Goal: Task Accomplishment & Management: Use online tool/utility

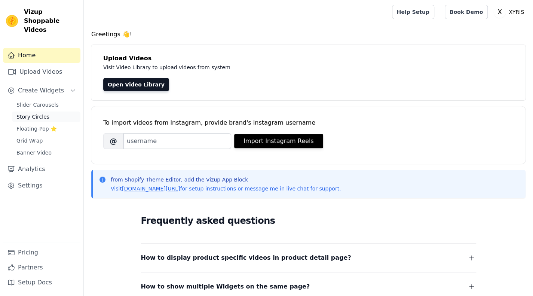
click at [36, 113] on span "Story Circles" at bounding box center [32, 116] width 33 height 7
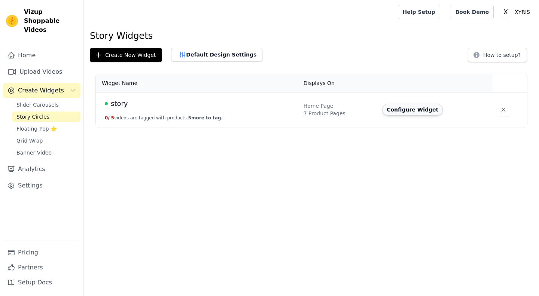
click at [400, 114] on button "Configure Widget" at bounding box center [412, 110] width 61 height 12
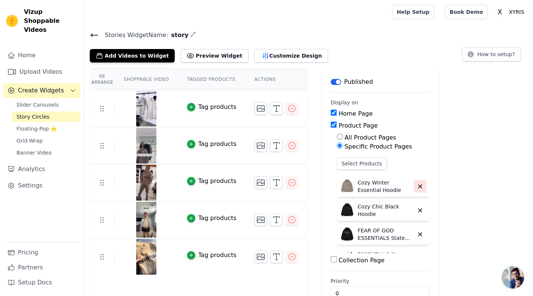
click at [418, 185] on icon "button" at bounding box center [419, 186] width 3 height 3
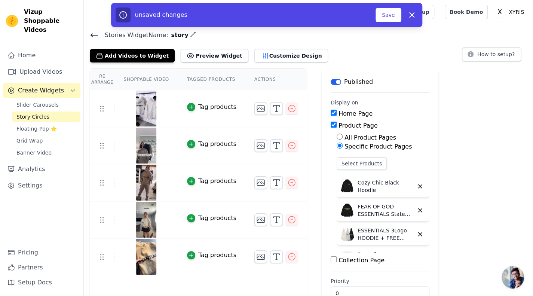
click at [418, 185] on icon "button" at bounding box center [419, 186] width 3 height 3
click at [418, 209] on icon "button" at bounding box center [419, 210] width 3 height 3
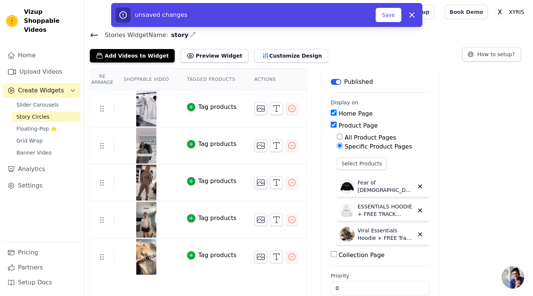
click at [418, 185] on icon "button" at bounding box center [419, 186] width 3 height 3
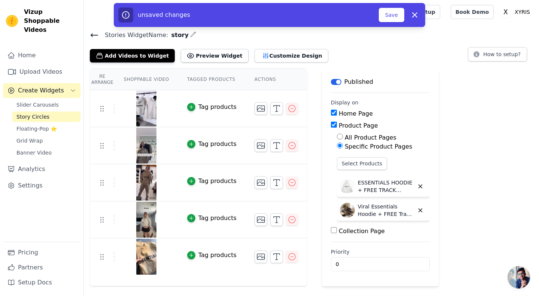
click at [418, 185] on icon "button" at bounding box center [419, 186] width 3 height 3
click at [418, 209] on icon "button" at bounding box center [419, 210] width 3 height 3
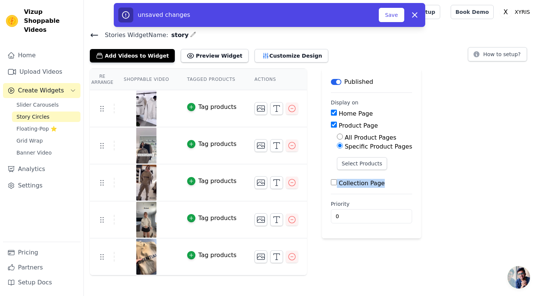
click at [410, 185] on div "Re Arrange Shoppable Video Tagged Products Actions Tag products Tag products Ta…" at bounding box center [311, 171] width 455 height 207
click at [322, 178] on main "Label Published Display on Home Page Product Page All Product Pages Specific Pr…" at bounding box center [371, 153] width 99 height 170
click at [287, 105] on icon "button" at bounding box center [291, 108] width 9 height 9
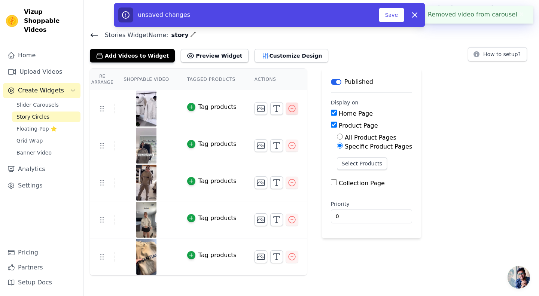
click at [287, 105] on icon "button" at bounding box center [291, 108] width 9 height 9
click at [331, 105] on legend "Display on" at bounding box center [345, 102] width 28 height 7
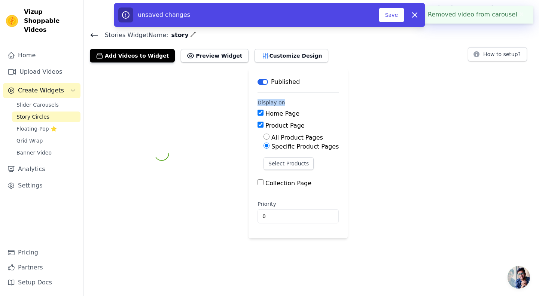
click at [282, 105] on legend "Display on" at bounding box center [271, 102] width 28 height 7
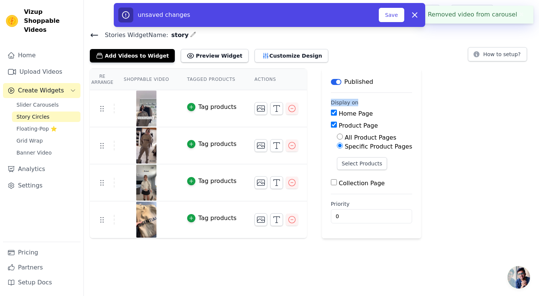
click at [287, 105] on icon "button" at bounding box center [291, 108] width 9 height 9
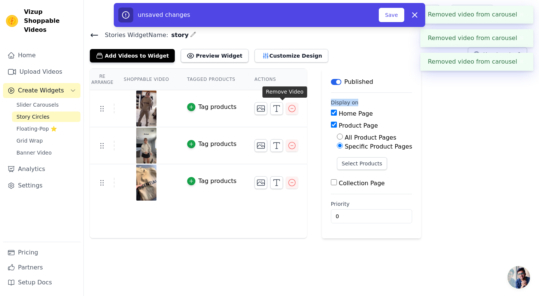
click at [287, 108] on icon "button" at bounding box center [291, 108] width 9 height 9
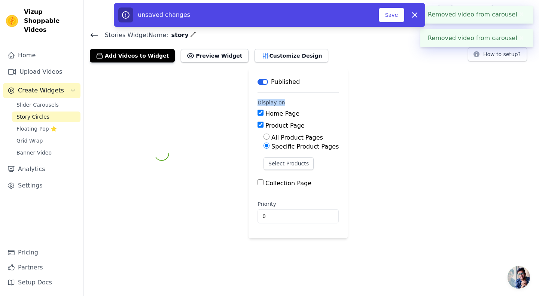
click at [280, 108] on fieldset "Display on Home Page Product Page All Product Pages Specific Product Pages Sele…" at bounding box center [297, 143] width 81 height 89
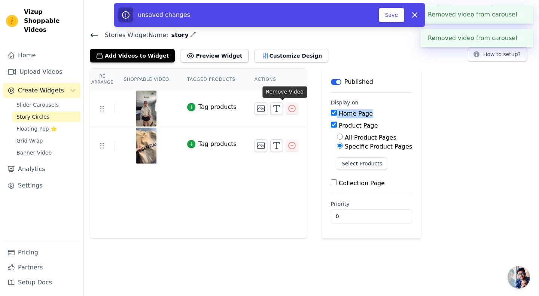
click at [280, 108] on div "Re Arrange Shoppable Video Tagged Products Actions Tag products Tag products Sa…" at bounding box center [311, 153] width 455 height 170
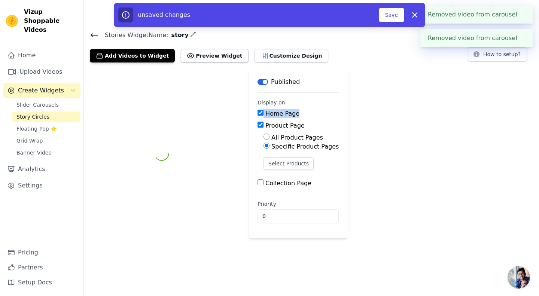
click at [280, 108] on fieldset "Display on Home Page Product Page All Product Pages Specific Product Pages Sele…" at bounding box center [297, 143] width 81 height 89
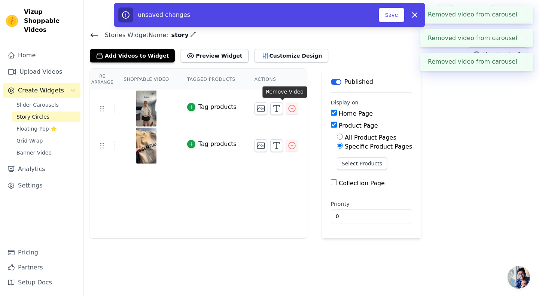
click at [287, 108] on icon "button" at bounding box center [291, 108] width 9 height 9
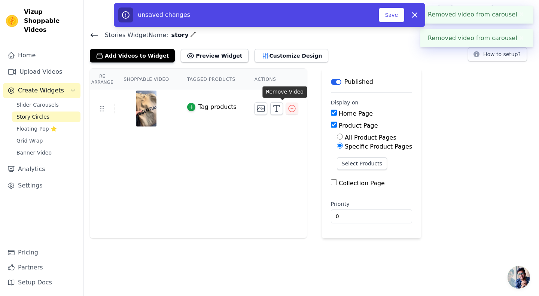
click at [287, 108] on icon "button" at bounding box center [291, 108] width 9 height 9
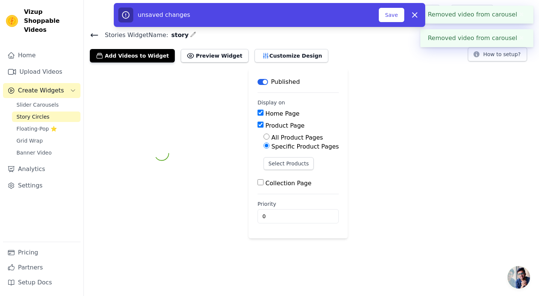
click at [280, 108] on fieldset "Display on Home Page Product Page All Product Pages Specific Product Pages Sele…" at bounding box center [297, 143] width 81 height 89
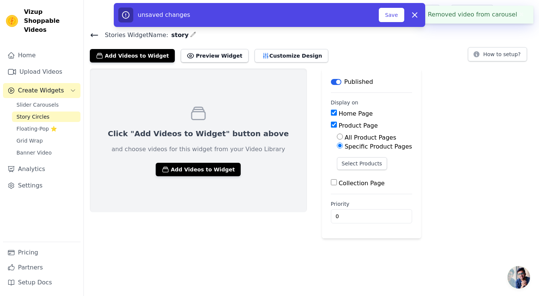
click at [322, 180] on main "Label Published Display on Home Page Product Page All Product Pages Specific Pr…" at bounding box center [371, 153] width 99 height 170
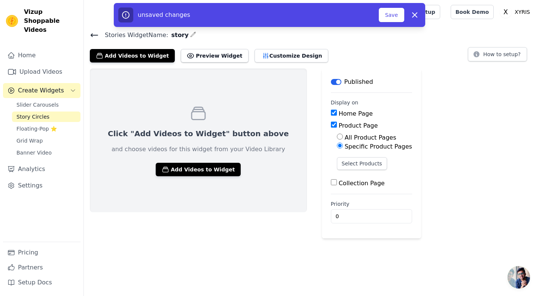
click at [331, 183] on input "Collection Page" at bounding box center [334, 182] width 6 height 6
checkbox input "true"
click at [337, 203] on div "Specific Collection Pages" at bounding box center [378, 204] width 82 height 9
click at [337, 204] on input "Specific Collection Pages" at bounding box center [340, 203] width 6 height 6
radio input "true"
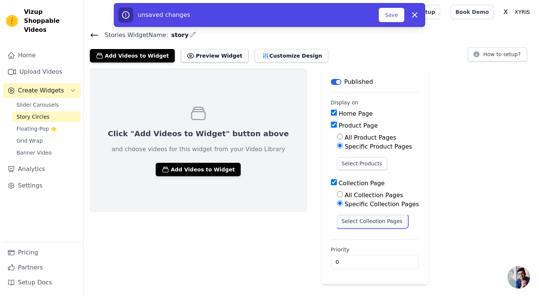
click at [337, 220] on button "Select Collection Pages" at bounding box center [372, 221] width 71 height 13
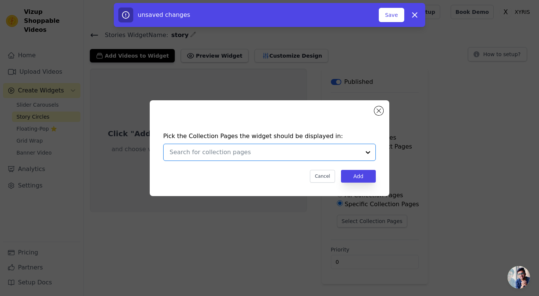
click at [327, 153] on input "text" at bounding box center [264, 152] width 191 height 9
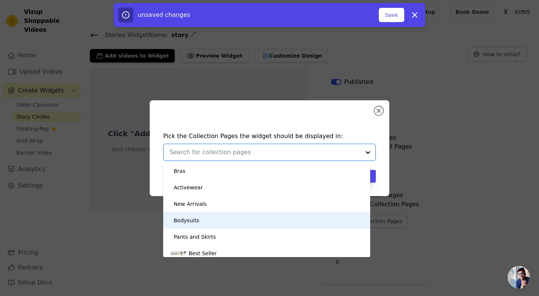
click at [202, 224] on div "Bodysuits" at bounding box center [267, 220] width 192 height 16
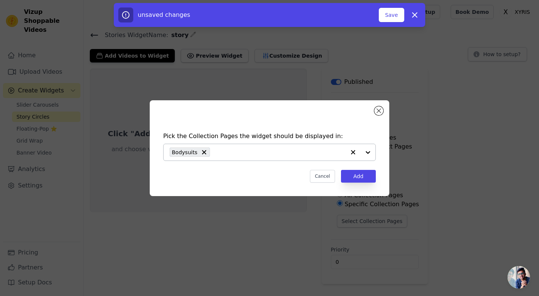
click at [365, 156] on div at bounding box center [360, 152] width 30 height 16
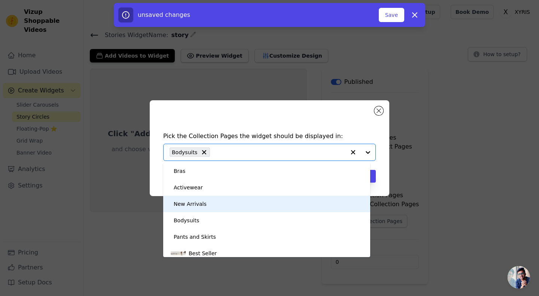
click at [207, 202] on div "New Arrivals" at bounding box center [267, 204] width 192 height 16
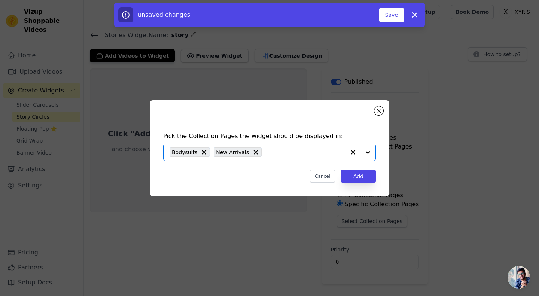
click at [373, 149] on div at bounding box center [360, 152] width 30 height 16
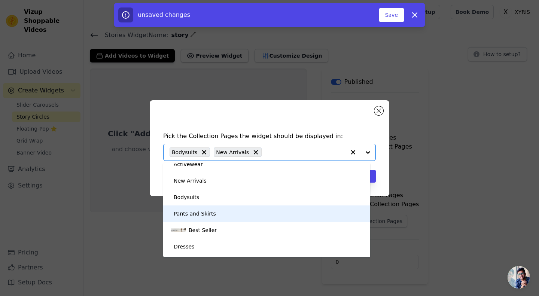
scroll to position [24, 0]
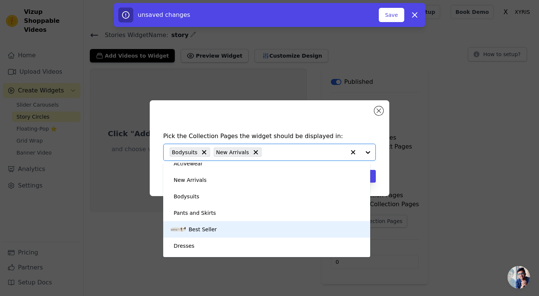
click at [215, 229] on div "Best Seller" at bounding box center [267, 229] width 192 height 16
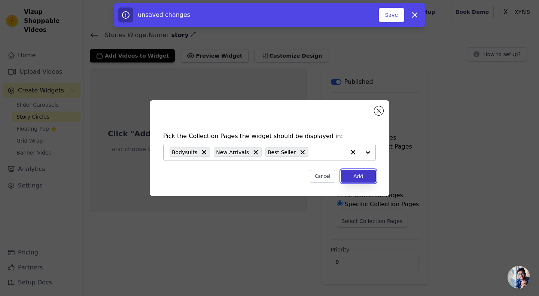
click at [363, 174] on button "Add" at bounding box center [358, 176] width 35 height 13
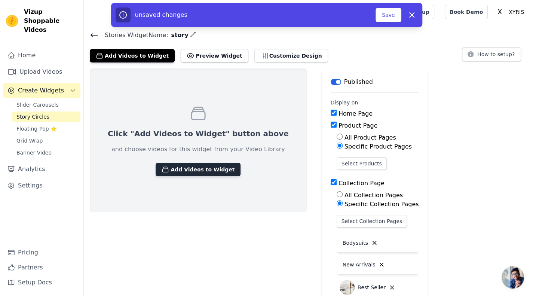
click at [186, 169] on button "Add Videos to Widget" at bounding box center [198, 169] width 85 height 13
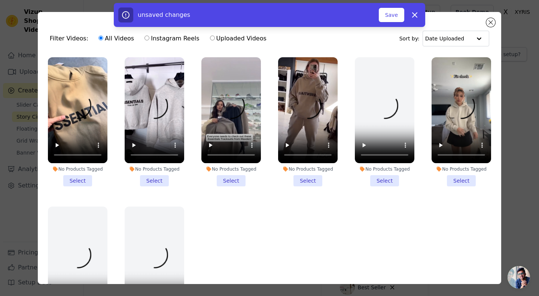
click at [170, 38] on label "Instagram Reels" at bounding box center [171, 39] width 55 height 10
click at [149, 38] on input "Instagram Reels" at bounding box center [146, 38] width 5 height 5
radio input "true"
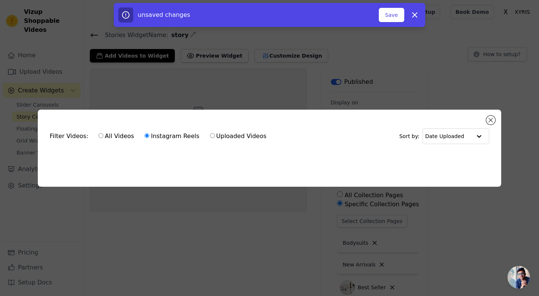
click at [209, 132] on label "Uploaded Videos" at bounding box center [237, 136] width 57 height 10
click at [210, 133] on input "Uploaded Videos" at bounding box center [212, 135] width 5 height 5
radio input "true"
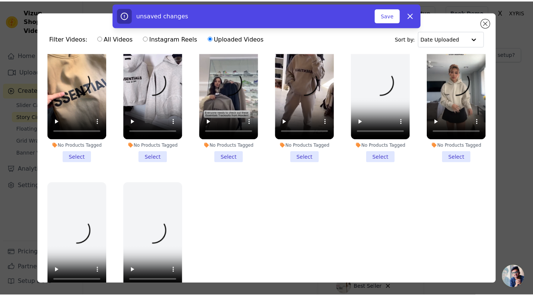
scroll to position [0, 0]
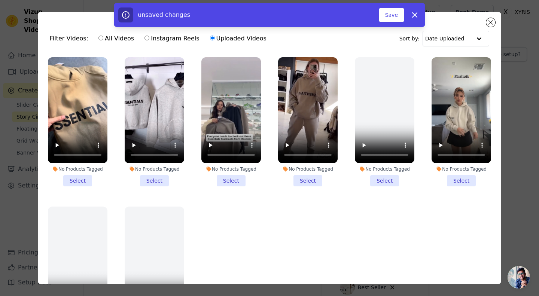
click at [98, 39] on input "All Videos" at bounding box center [100, 38] width 5 height 5
radio input "true"
click at [418, 15] on icon "button" at bounding box center [414, 14] width 9 height 9
checkbox input "false"
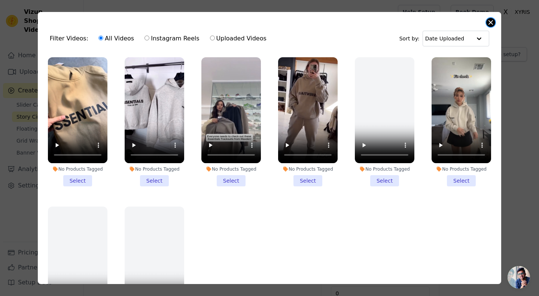
click at [489, 19] on button "Close modal" at bounding box center [490, 22] width 9 height 9
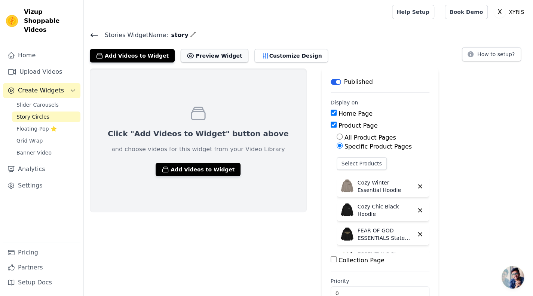
click at [201, 59] on button "Preview Widget" at bounding box center [214, 55] width 67 height 13
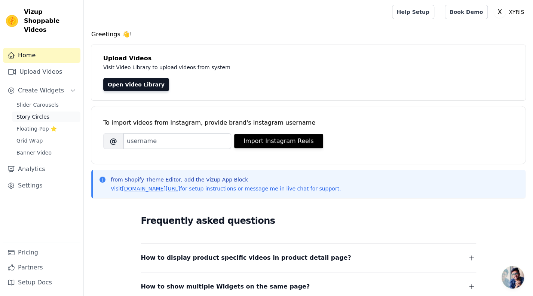
click at [34, 113] on span "Story Circles" at bounding box center [32, 116] width 33 height 7
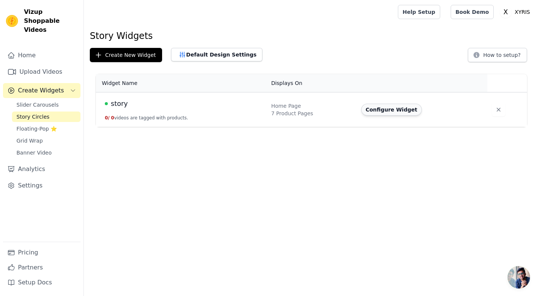
click at [398, 113] on button "Configure Widget" at bounding box center [391, 110] width 61 height 12
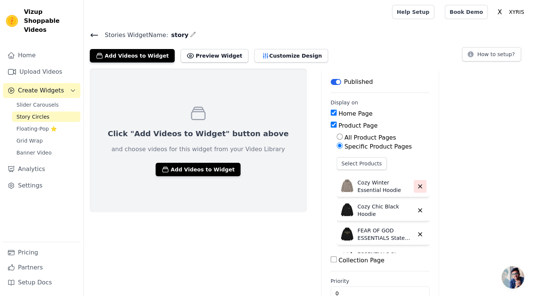
click at [417, 185] on icon "button" at bounding box center [420, 186] width 7 height 7
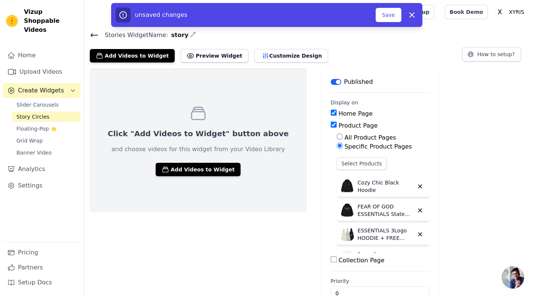
click at [417, 185] on icon "button" at bounding box center [420, 186] width 7 height 7
click at [417, 207] on icon "button" at bounding box center [420, 210] width 7 height 7
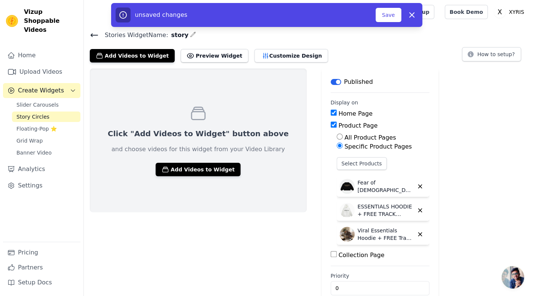
click at [417, 185] on icon "button" at bounding box center [420, 186] width 7 height 7
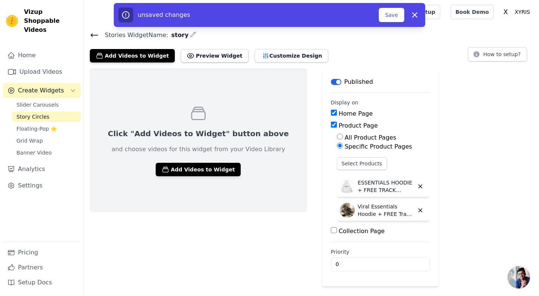
click at [417, 185] on icon "button" at bounding box center [420, 186] width 7 height 7
click at [417, 207] on icon "button" at bounding box center [420, 210] width 7 height 7
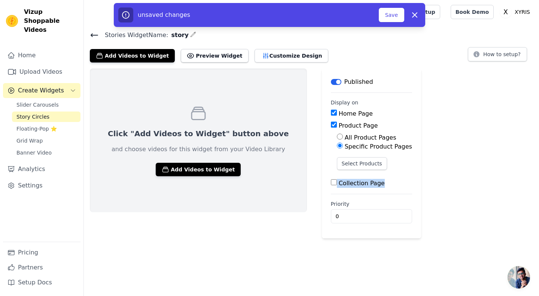
click at [390, 185] on div "Click "Add Videos to Widget" button above and choose videos for this widget fro…" at bounding box center [311, 153] width 455 height 170
click at [331, 184] on input "Collection Page" at bounding box center [334, 182] width 6 height 6
checkbox input "true"
click at [443, 204] on div "Click "Add Videos to Widget" button above and choose videos for this widget fro…" at bounding box center [311, 163] width 455 height 191
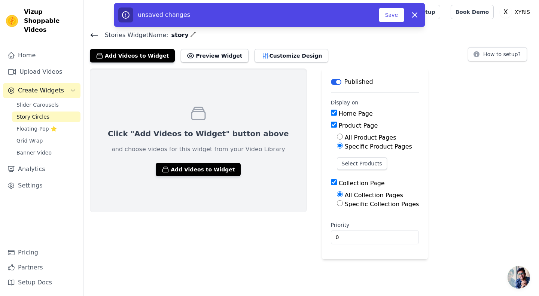
click at [337, 134] on input "All Product Pages" at bounding box center [340, 137] width 6 height 6
radio input "true"
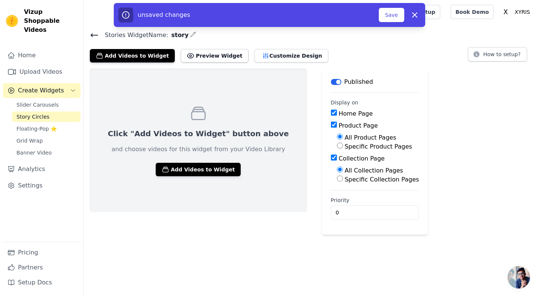
click at [331, 107] on fieldset "Display on Home Page Product Page All Product Pages Specific Product Pages Coll…" at bounding box center [375, 141] width 88 height 85
click at [194, 169] on button "Add Videos to Widget" at bounding box center [198, 169] width 85 height 13
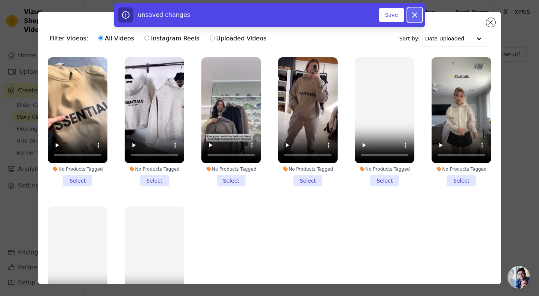
click at [416, 10] on button "Dismiss" at bounding box center [414, 14] width 15 height 15
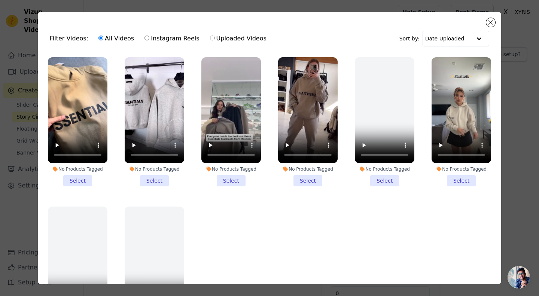
click at [210, 37] on input "Uploaded Videos" at bounding box center [212, 38] width 5 height 5
radio input "true"
click at [270, 223] on ul "No Products Tagged Select No Products Tagged Select No Products Tagged Select N…" at bounding box center [269, 189] width 451 height 272
click at [488, 22] on button "Close modal" at bounding box center [490, 22] width 9 height 9
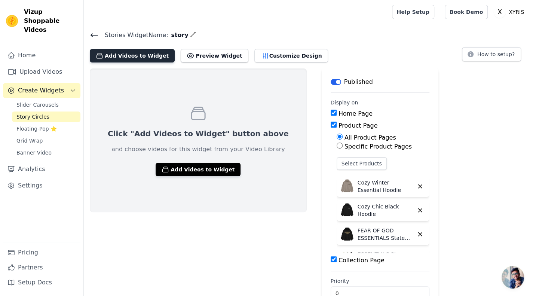
click at [125, 56] on button "Add Videos to Widget" at bounding box center [132, 55] width 85 height 13
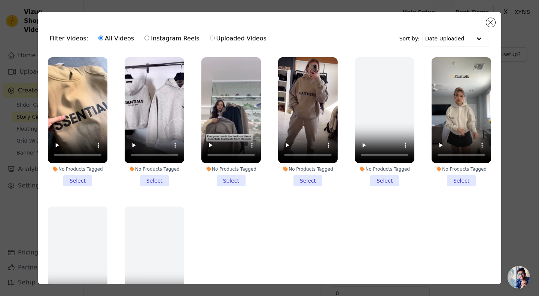
click at [485, 21] on div "Filter Videos: All Videos Instagram Reels Uploaded Videos Sort by: Date Uploade…" at bounding box center [269, 148] width 463 height 272
click at [491, 22] on button "Close modal" at bounding box center [490, 22] width 9 height 9
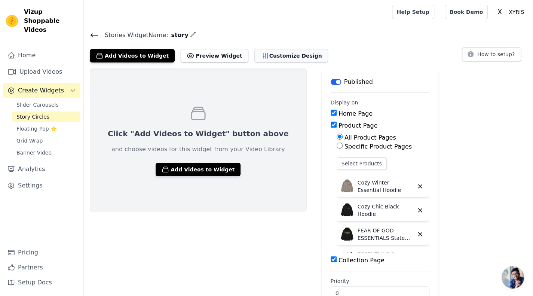
click at [263, 54] on icon "button" at bounding box center [265, 55] width 5 height 5
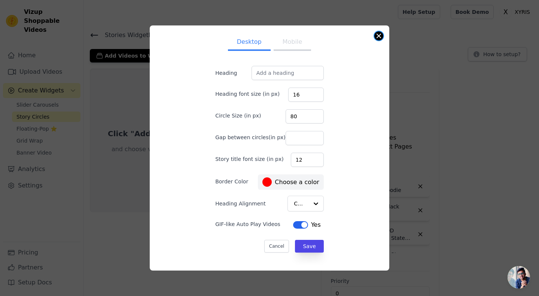
click at [377, 37] on button "Close modal" at bounding box center [378, 35] width 9 height 9
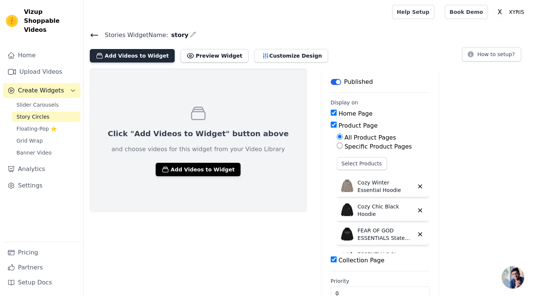
click at [129, 58] on button "Add Videos to Widget" at bounding box center [132, 55] width 85 height 13
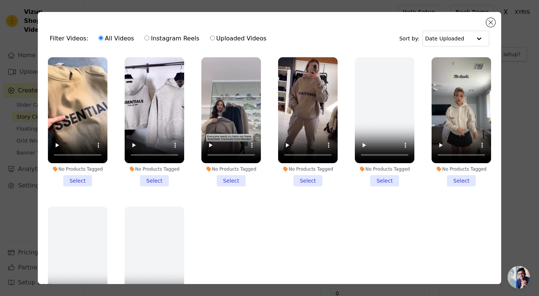
click at [144, 37] on input "Instagram Reels" at bounding box center [146, 38] width 5 height 5
radio input "true"
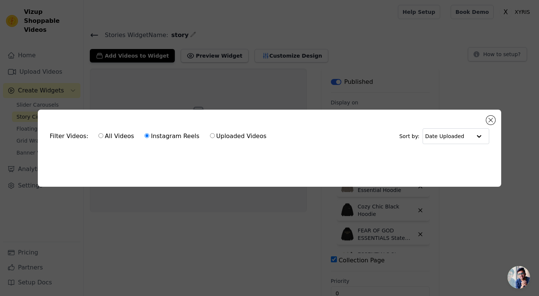
click at [323, 19] on div "Filter Videos: All Videos Instagram Reels Uploaded Videos Sort by: Date Uploade…" at bounding box center [269, 148] width 539 height 296
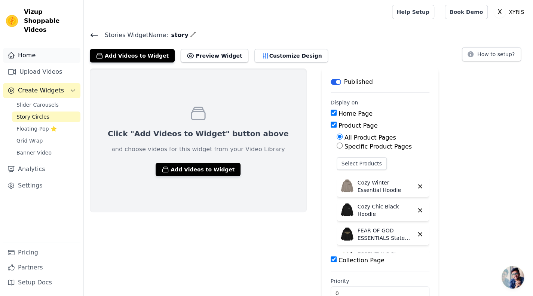
click at [24, 48] on link "Home" at bounding box center [41, 55] width 77 height 15
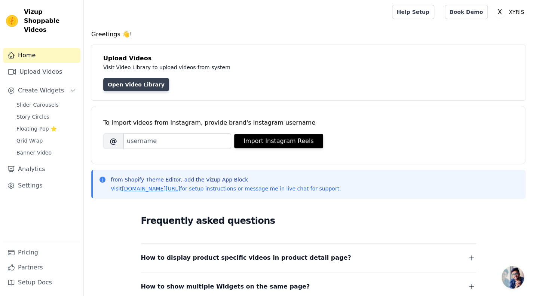
click at [134, 80] on link "Open Video Library" at bounding box center [136, 84] width 66 height 13
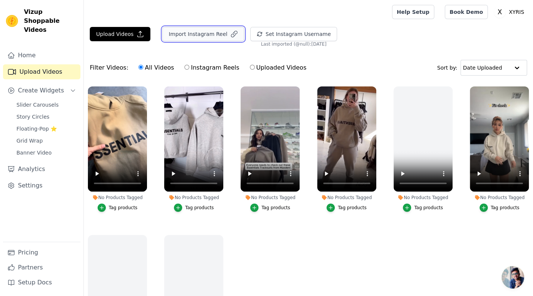
click at [194, 34] on button "Import Instagram Reel" at bounding box center [203, 34] width 82 height 14
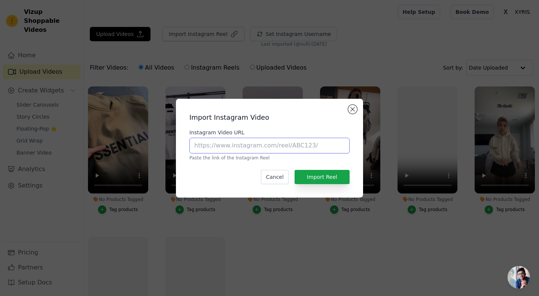
click at [248, 152] on input "Instagram Video URL" at bounding box center [269, 146] width 160 height 16
